Goal: Entertainment & Leisure: Consume media (video, audio)

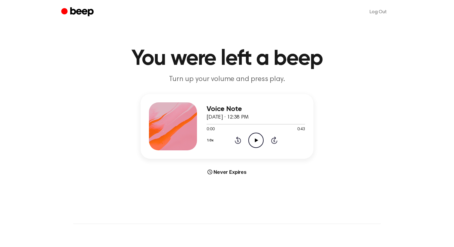
click at [256, 144] on icon "Play Audio" at bounding box center [255, 140] width 15 height 15
click at [256, 145] on icon "Pause Audio" at bounding box center [255, 140] width 15 height 15
drag, startPoint x: 236, startPoint y: 123, endPoint x: 205, endPoint y: 124, distance: 31.6
click at [205, 124] on div "Voice Note August 4, 2025 · 12:38 PM 0:15 0:43 Your browser does not support th…" at bounding box center [227, 126] width 173 height 65
click at [207, 125] on div at bounding box center [256, 124] width 99 height 5
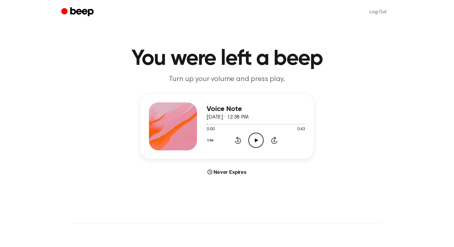
click at [251, 139] on icon "Play Audio" at bounding box center [255, 140] width 15 height 15
click at [253, 134] on icon "Play Audio" at bounding box center [255, 140] width 15 height 15
click at [255, 137] on icon "Play Audio" at bounding box center [255, 140] width 15 height 15
click at [252, 139] on icon "Play Audio" at bounding box center [255, 140] width 15 height 15
click at [252, 135] on icon "Play Audio" at bounding box center [255, 140] width 15 height 15
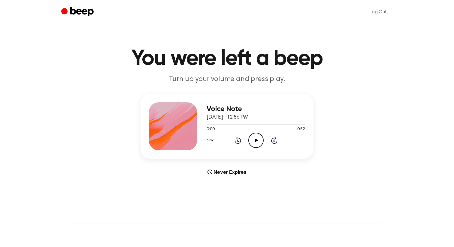
click at [255, 139] on icon at bounding box center [256, 141] width 3 height 4
click at [255, 146] on icon "Play Audio" at bounding box center [255, 140] width 15 height 15
